Goal: Task Accomplishment & Management: Use online tool/utility

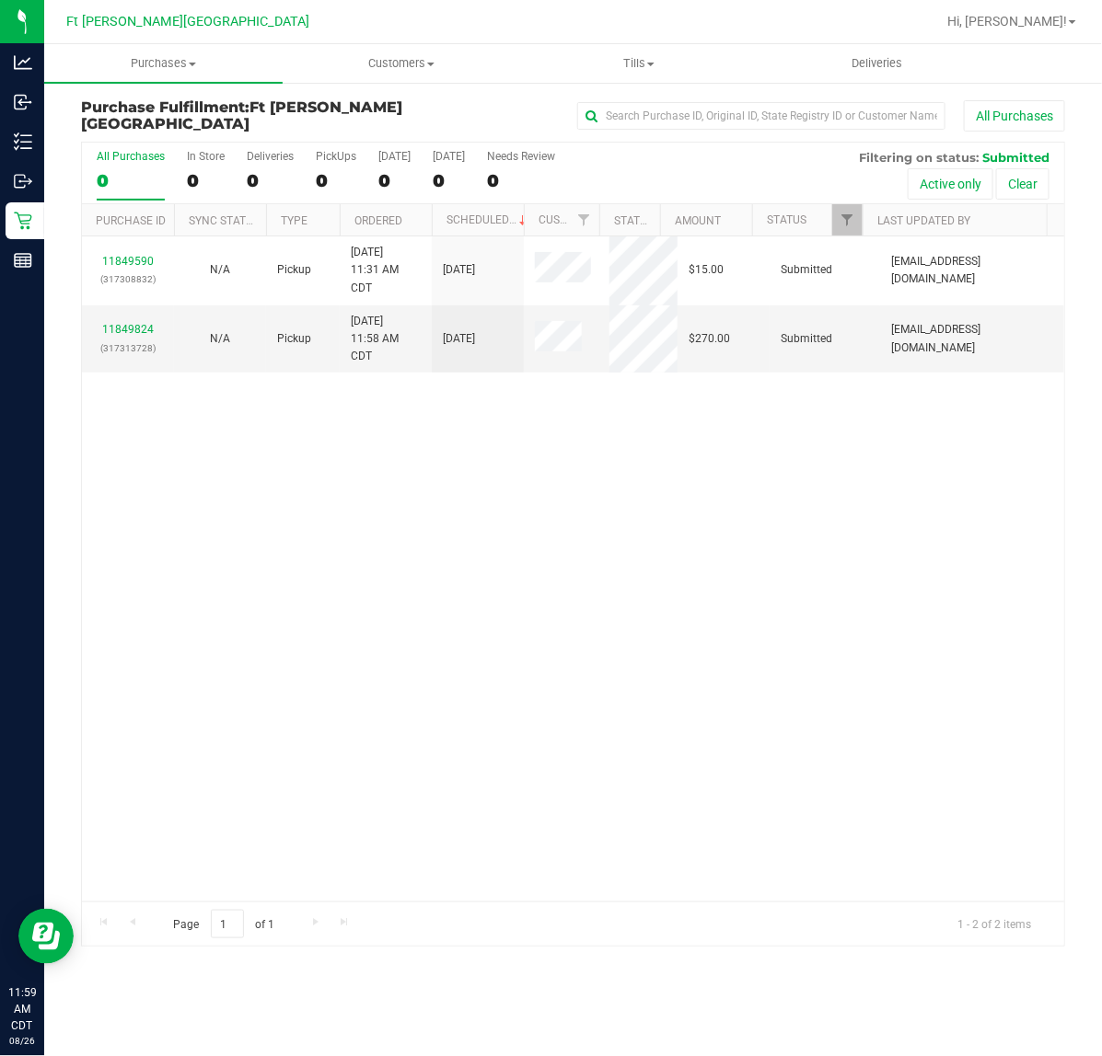
click at [362, 573] on div "11849590 (317308832) N/A Pickup [DATE] 11:31 AM CDT 8/26/2025 $15.00 Submitted …" at bounding box center [573, 569] width 982 height 665
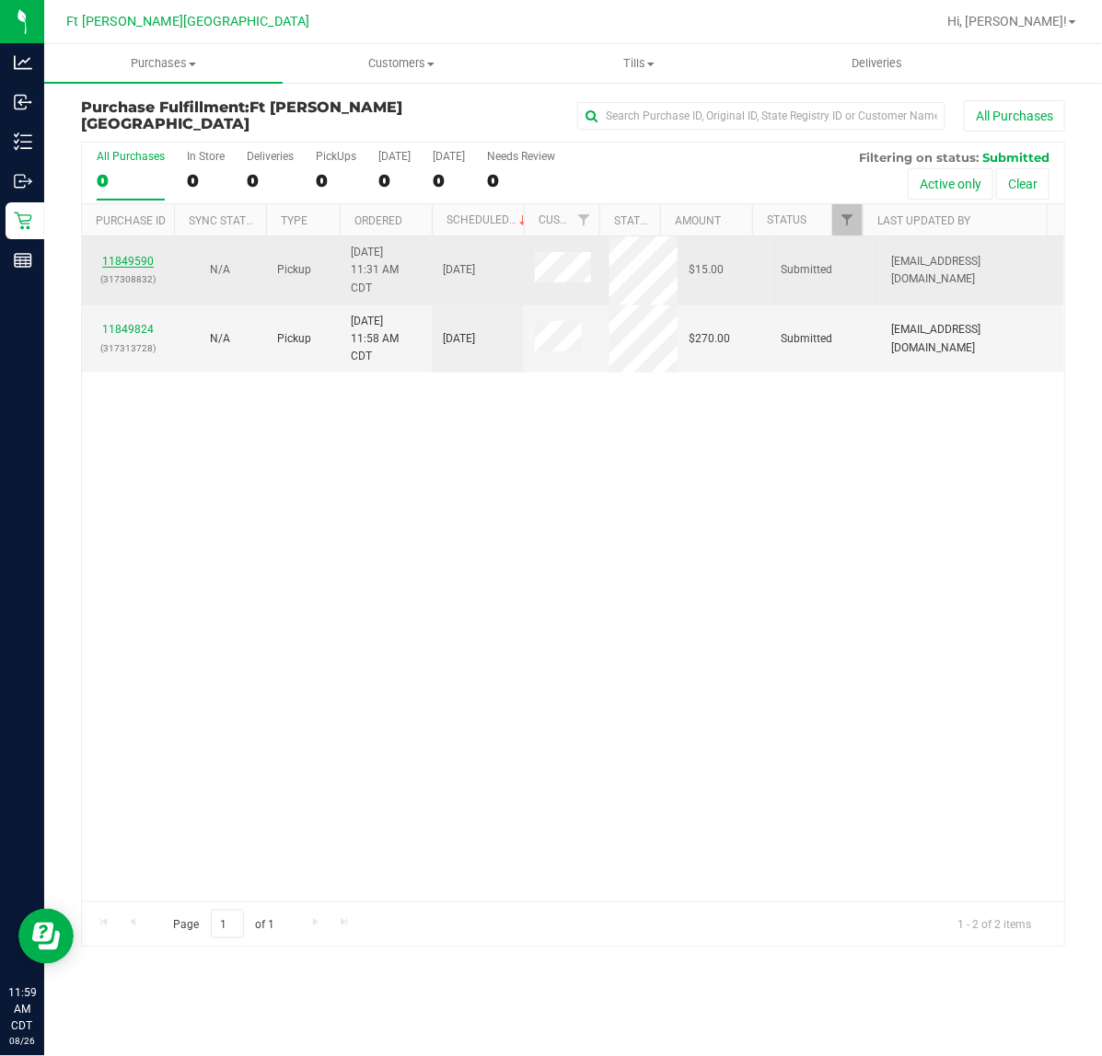
click at [126, 251] on td "11849590 (317308832)" at bounding box center [128, 271] width 92 height 69
click at [133, 260] on link "11849590" at bounding box center [128, 261] width 52 height 13
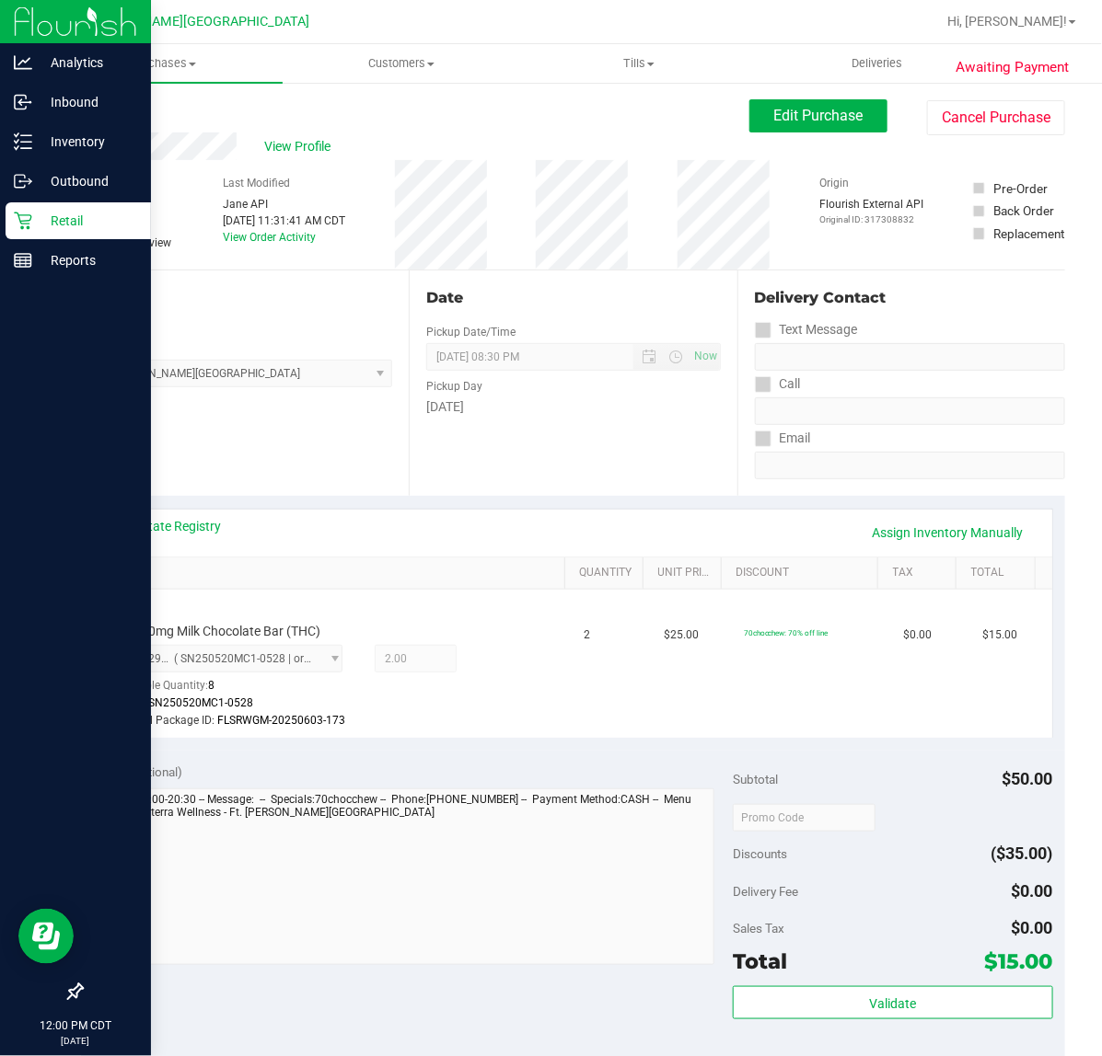
click at [26, 228] on icon at bounding box center [23, 221] width 18 height 18
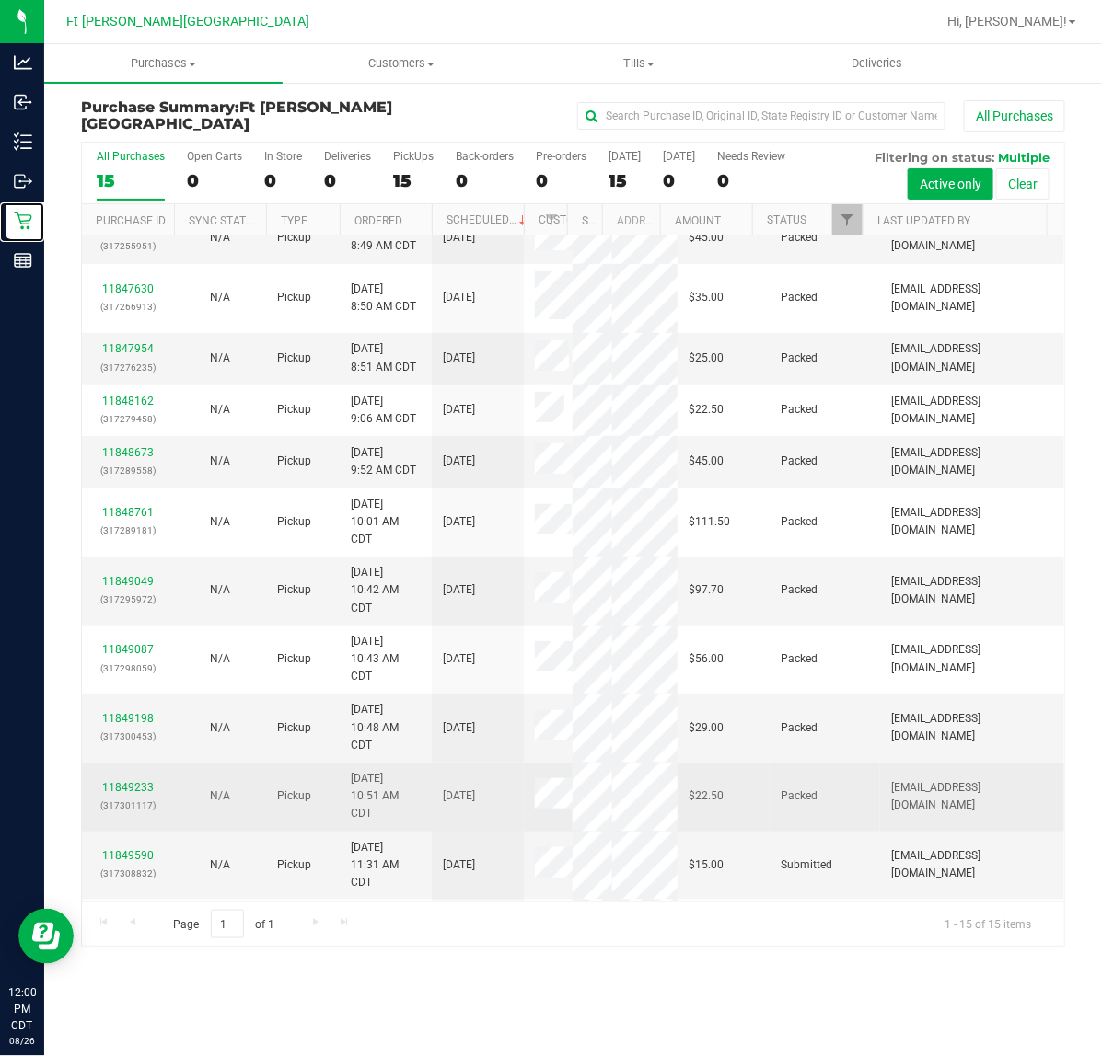
scroll to position [241, 0]
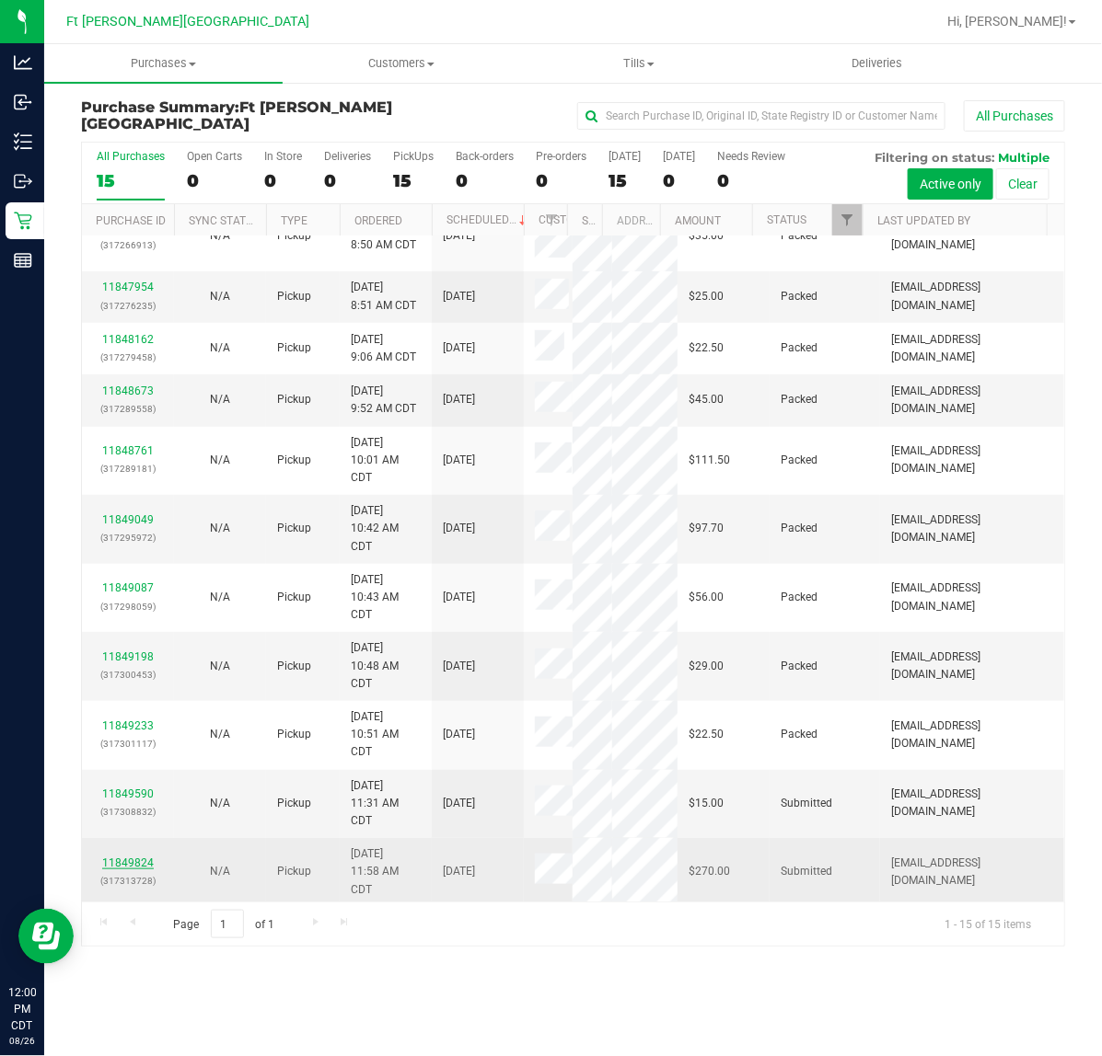
click at [147, 865] on link "11849824" at bounding box center [128, 863] width 52 height 13
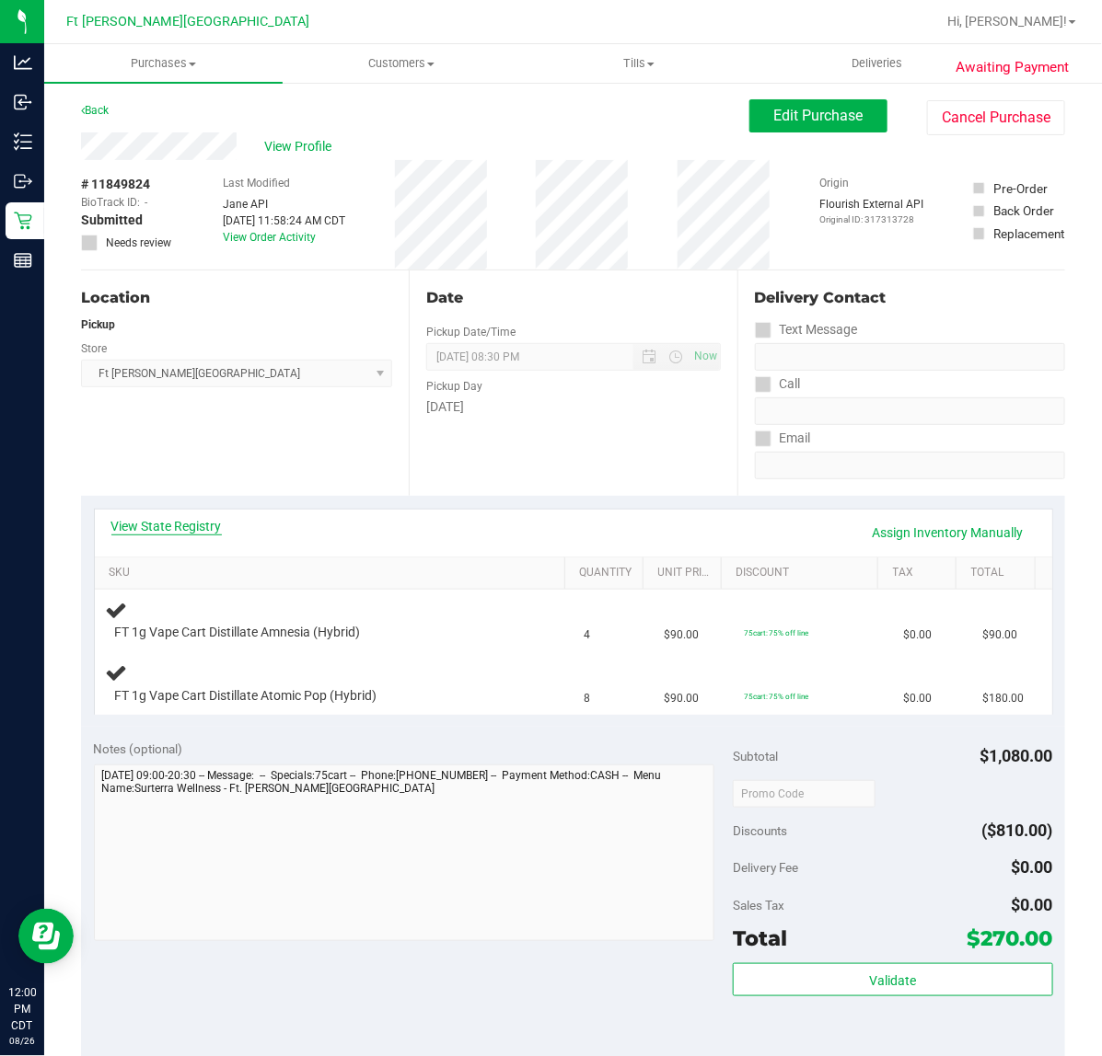
click at [167, 534] on link "View State Registry" at bounding box center [166, 526] width 110 height 18
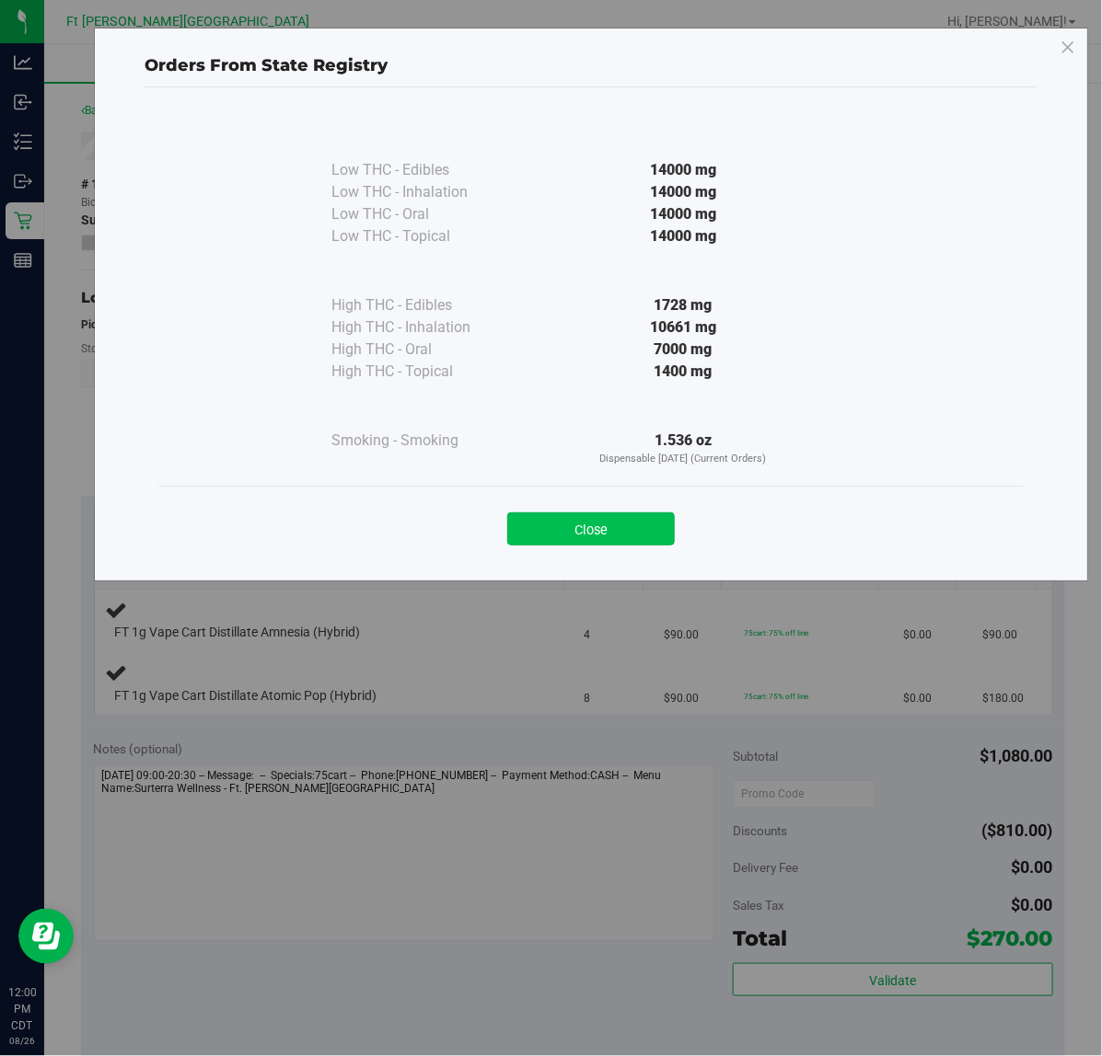
click at [591, 517] on button "Close" at bounding box center [590, 529] width 167 height 33
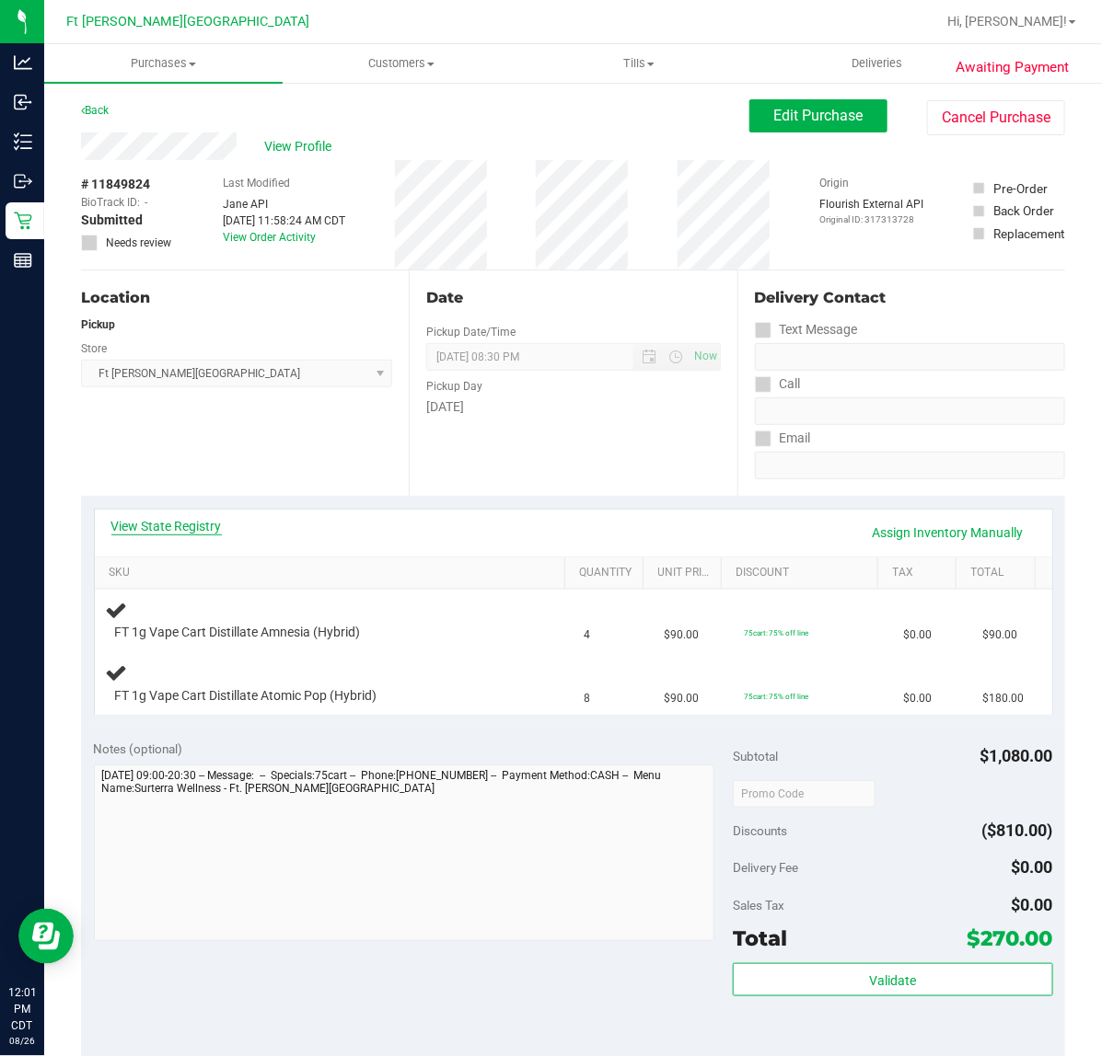
click at [200, 530] on link "View State Registry" at bounding box center [166, 526] width 110 height 18
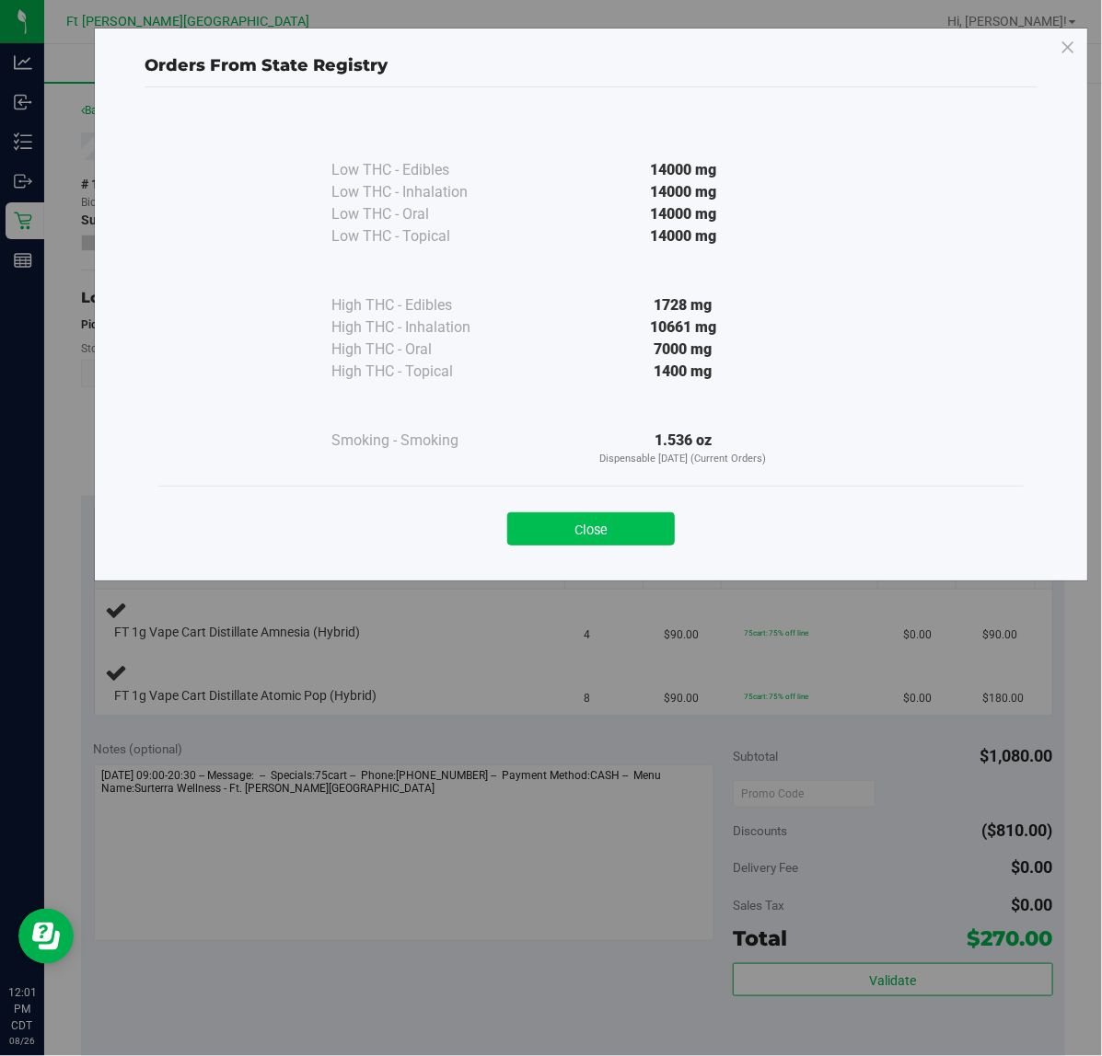
click at [596, 531] on button "Close" at bounding box center [590, 529] width 167 height 33
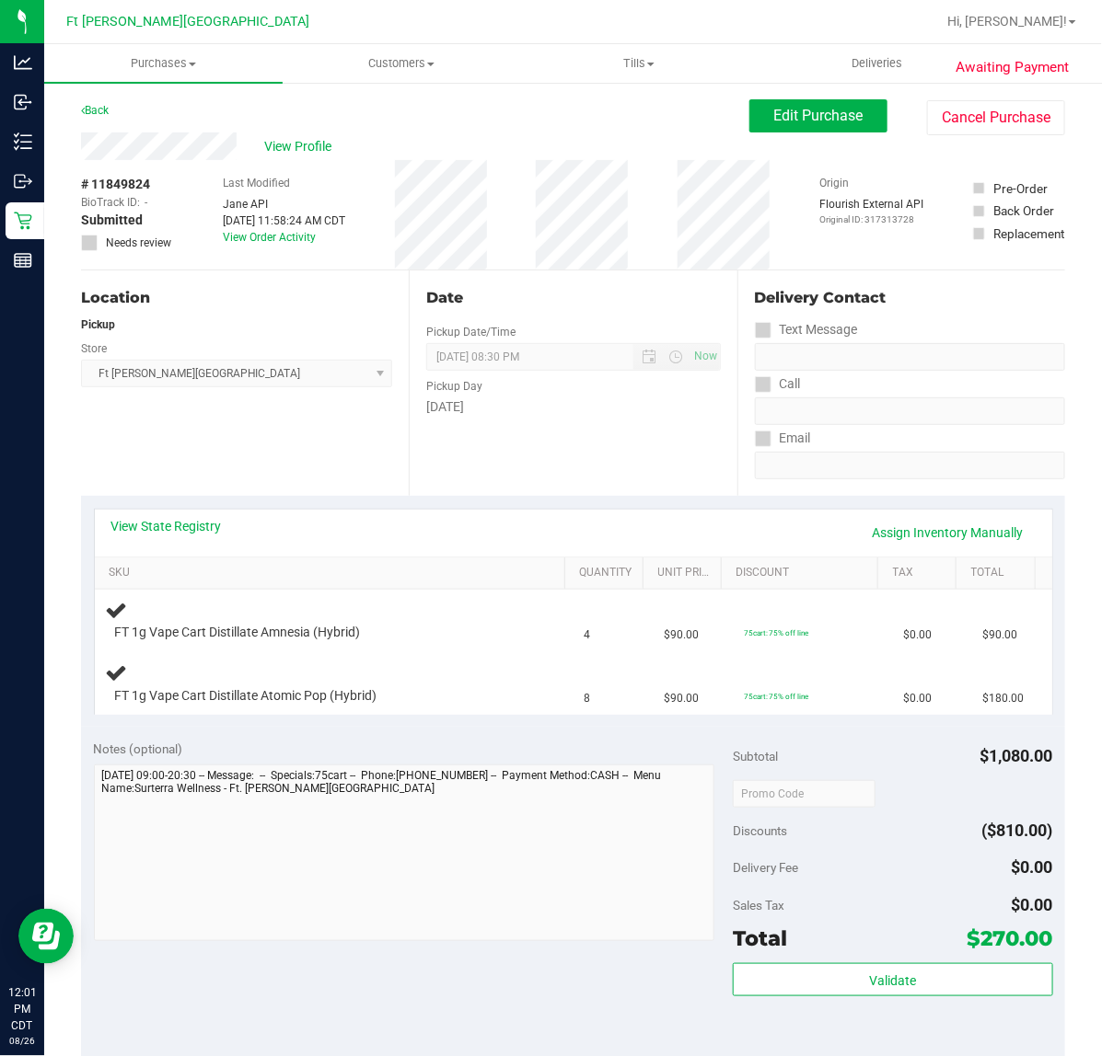
click at [598, 531] on div "View State Registry Assign Inventory Manually" at bounding box center [573, 532] width 924 height 31
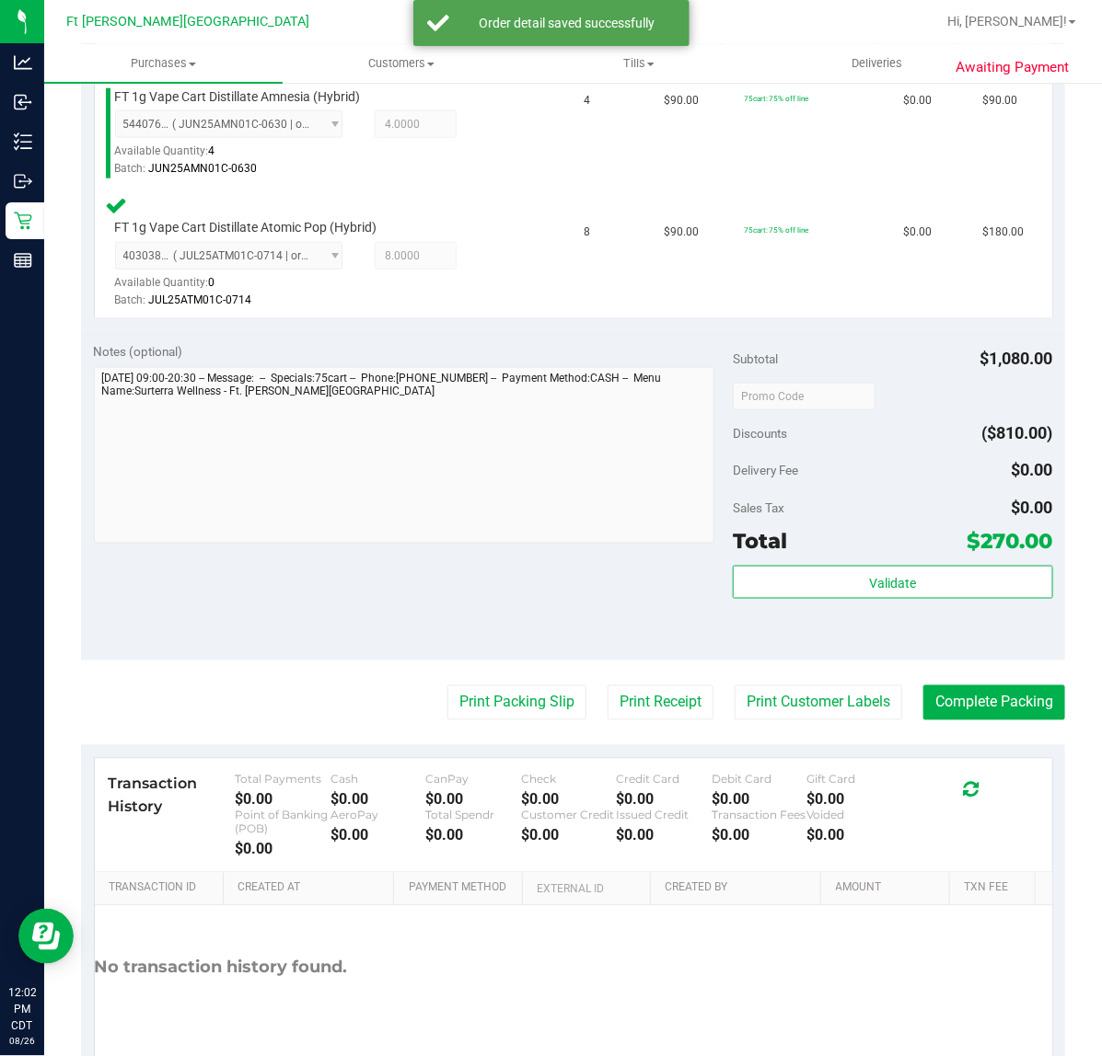
scroll to position [575, 0]
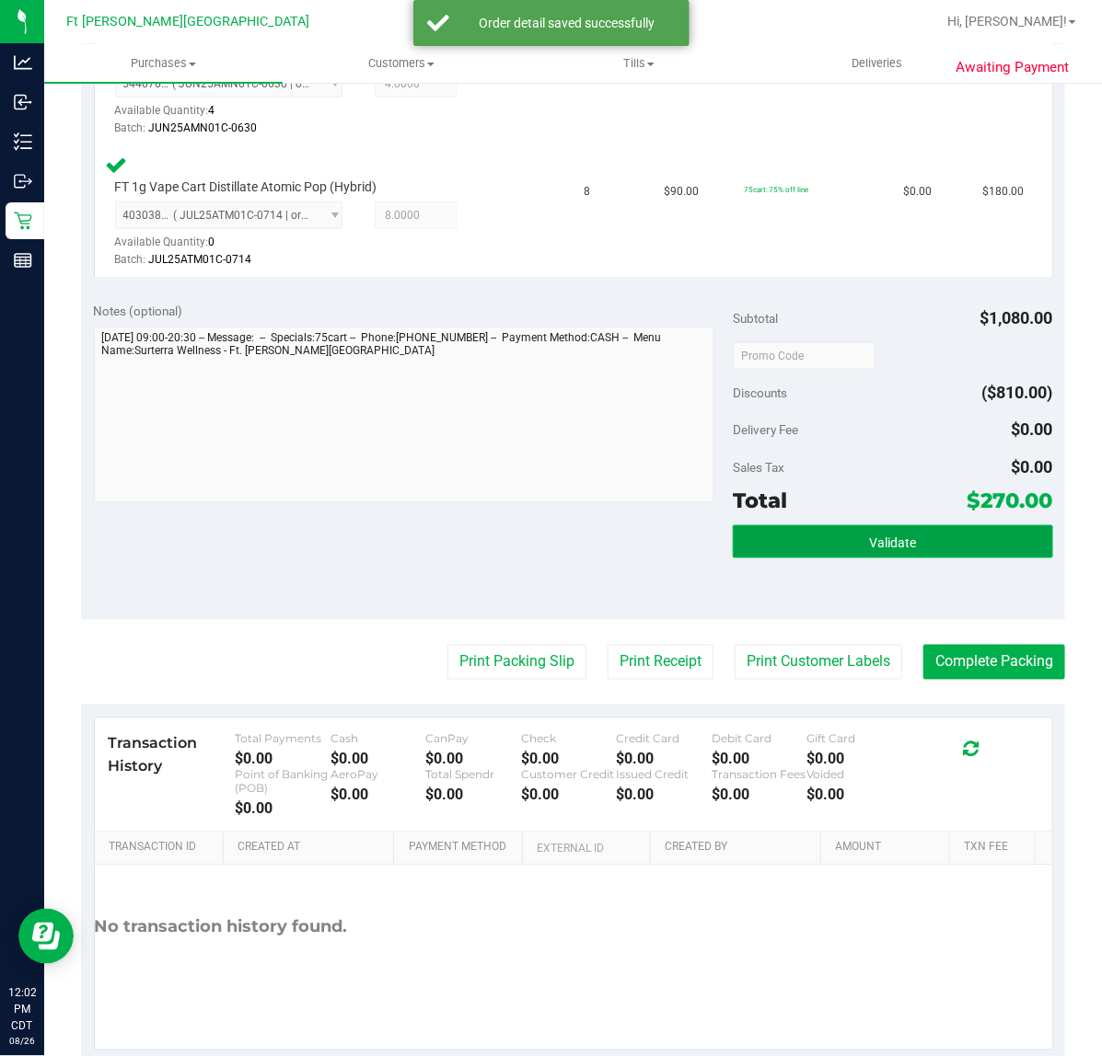
click at [747, 535] on button "Validate" at bounding box center [892, 541] width 319 height 33
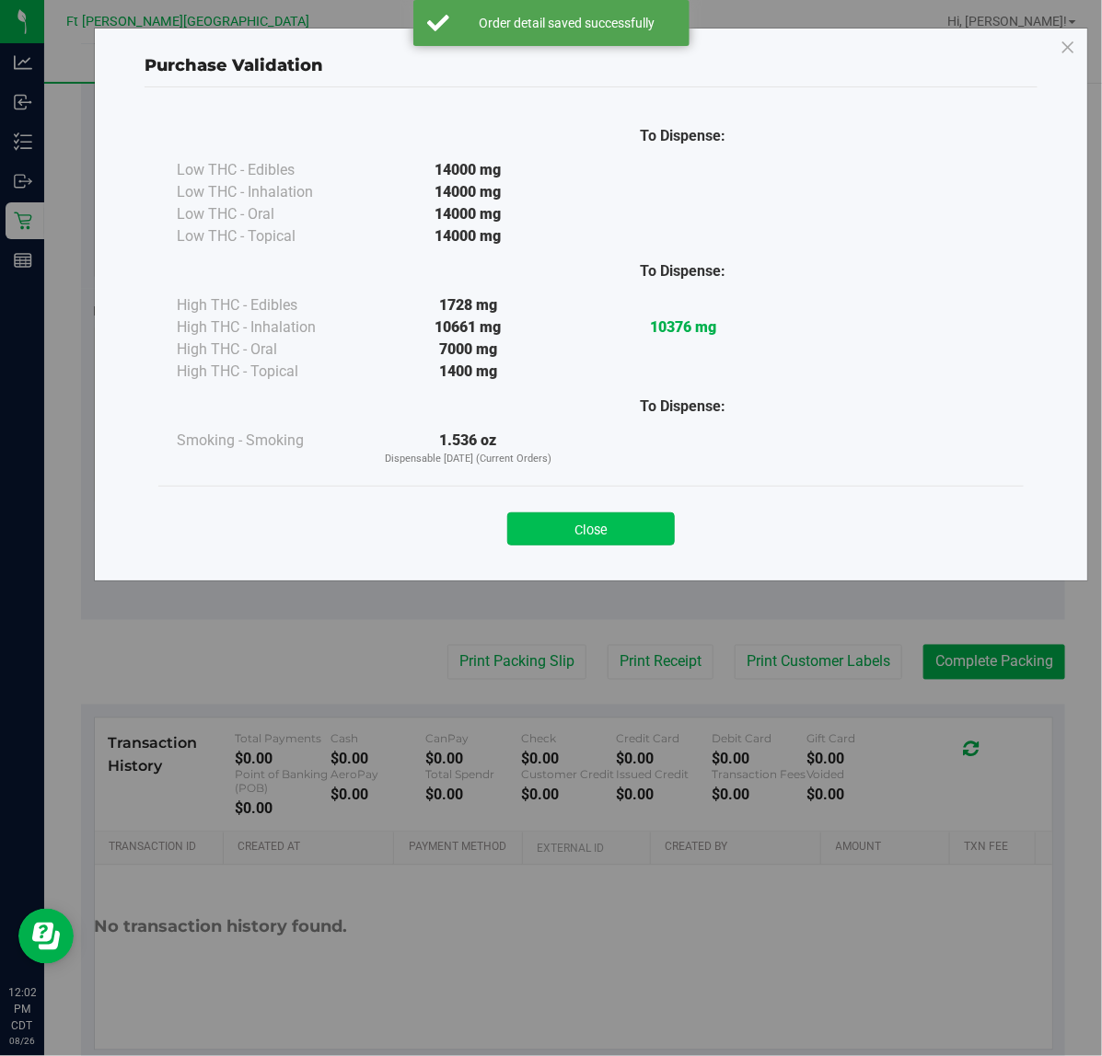
click at [605, 527] on button "Close" at bounding box center [590, 529] width 167 height 33
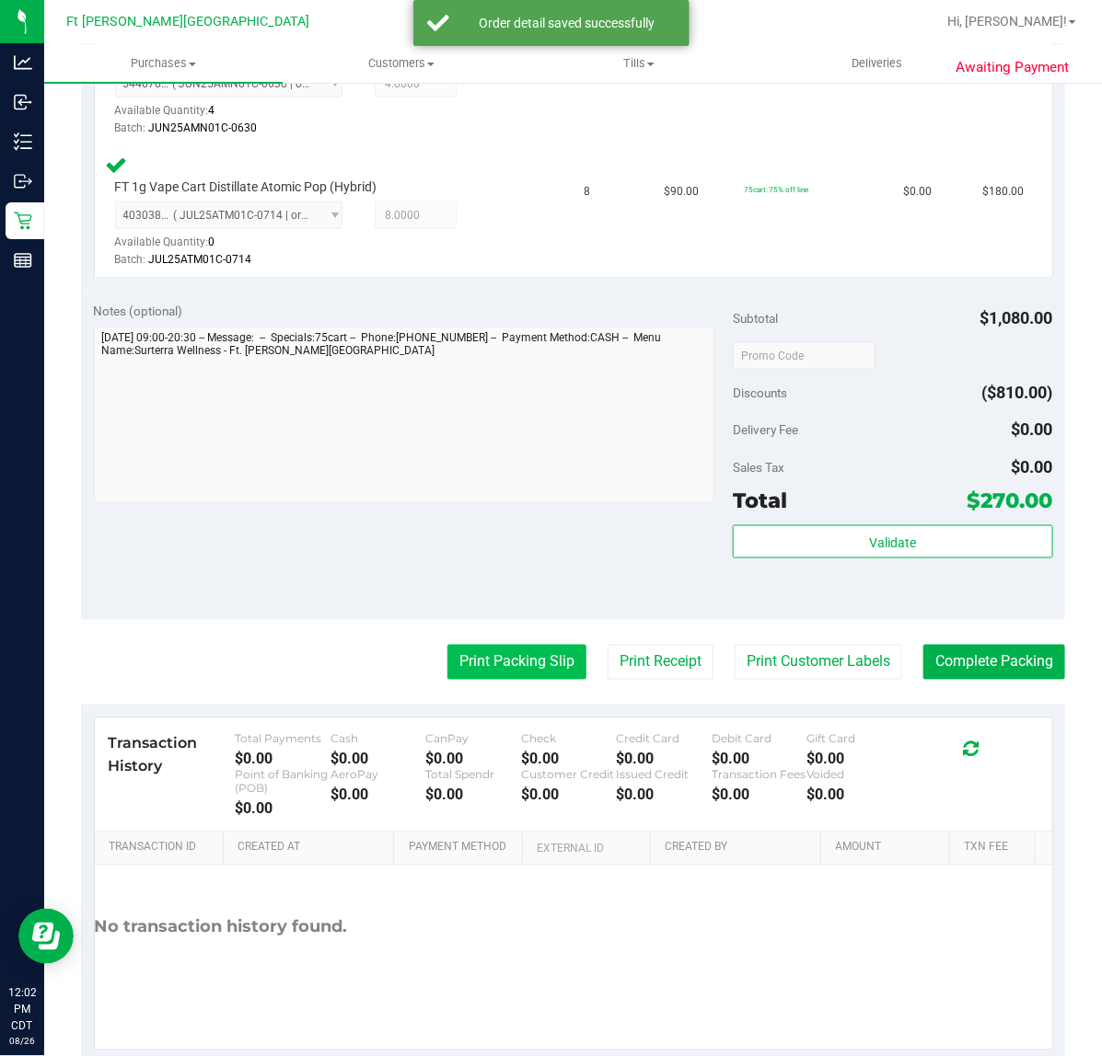
click at [503, 667] on button "Print Packing Slip" at bounding box center [516, 662] width 139 height 35
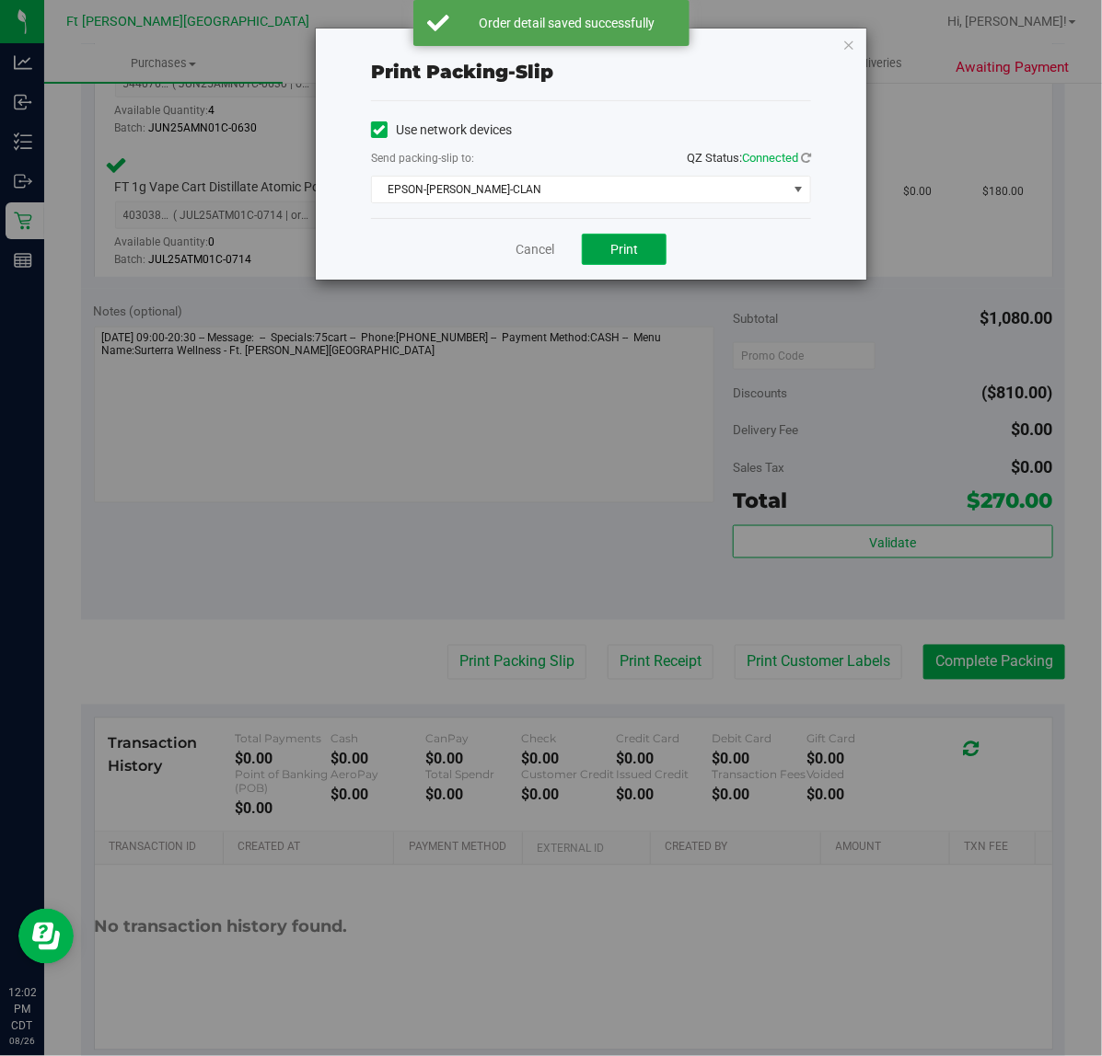
click at [595, 250] on button "Print" at bounding box center [624, 249] width 85 height 31
click at [525, 242] on link "Cancel" at bounding box center [534, 249] width 39 height 19
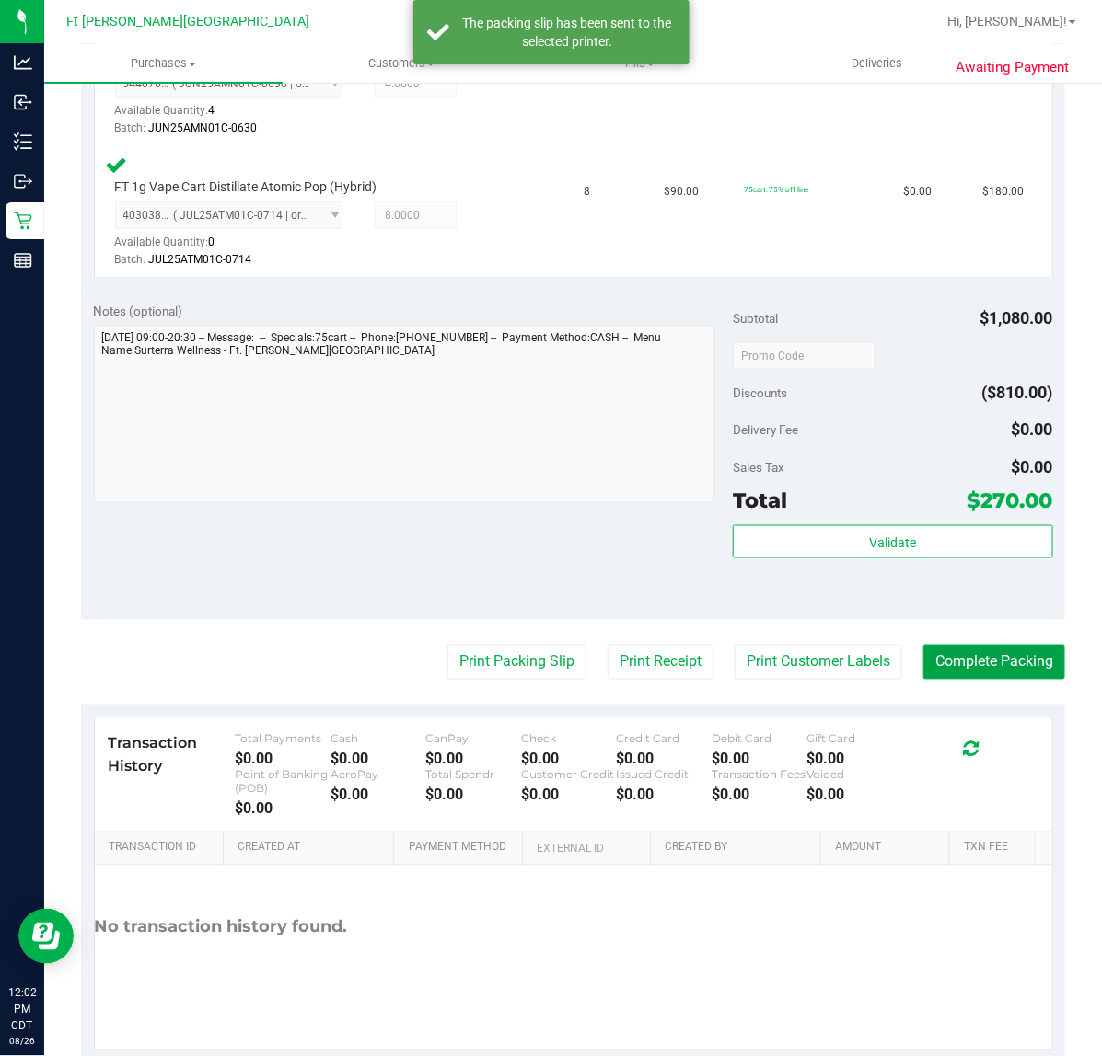
click at [987, 658] on button "Complete Packing" at bounding box center [994, 662] width 142 height 35
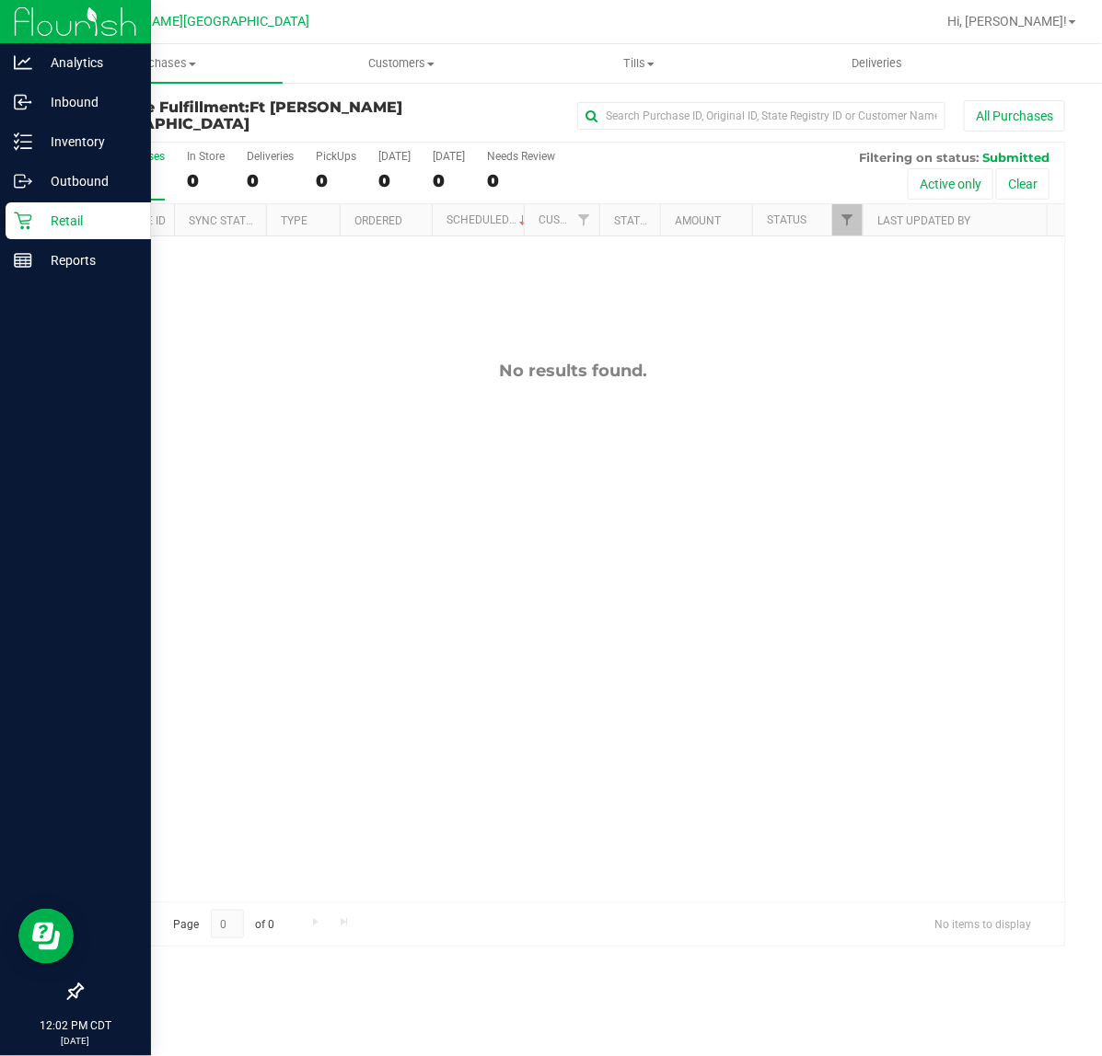
click at [58, 223] on p "Retail" at bounding box center [87, 221] width 110 height 22
